Goal: Find specific page/section: Find specific page/section

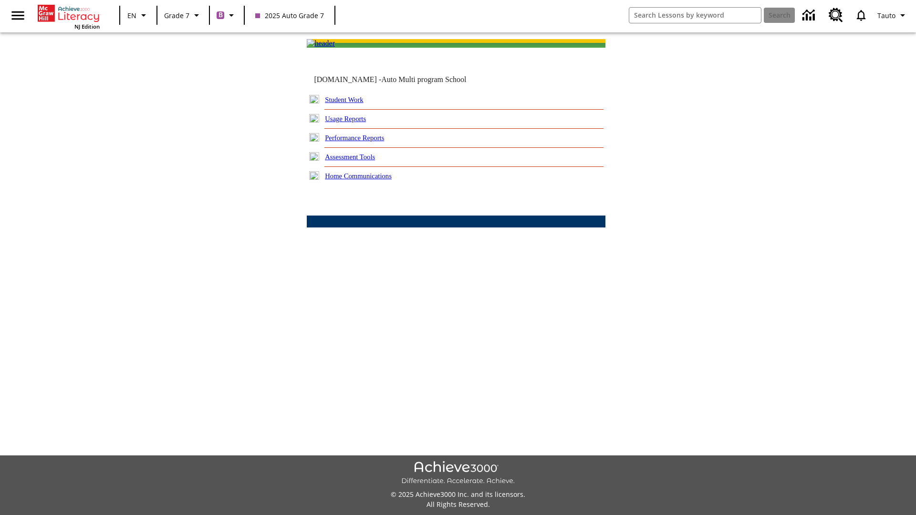
click at [351, 103] on link "Student Work" at bounding box center [344, 100] width 38 height 8
click at [0, 0] on link "Email" at bounding box center [0, 0] width 0 height 0
